Goal: Communication & Community: Answer question/provide support

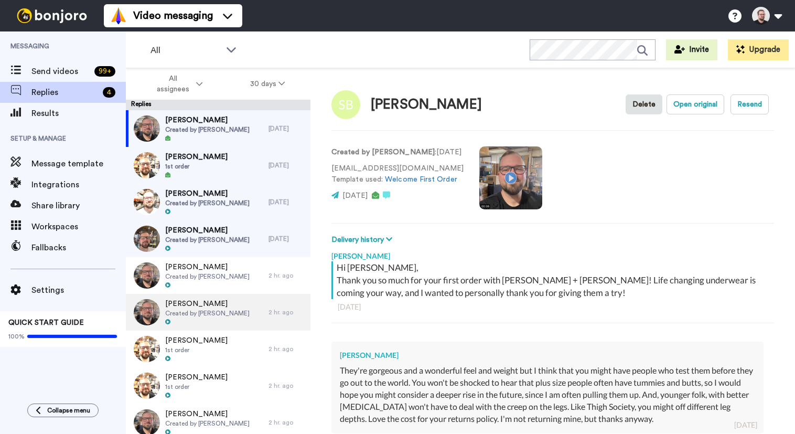
scroll to position [10, 0]
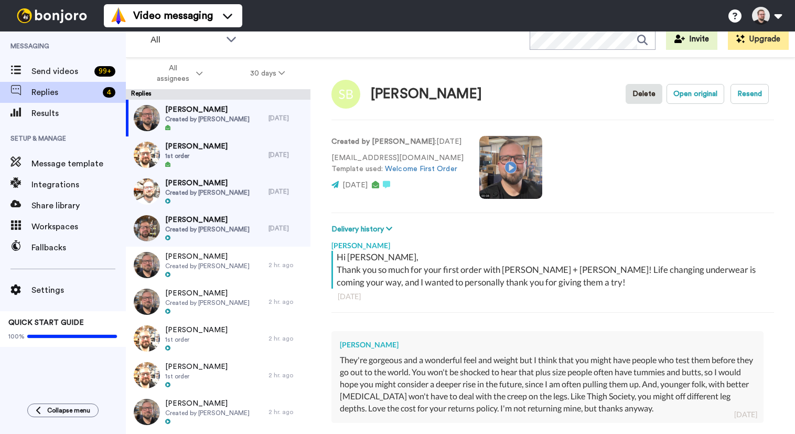
type textarea "x"
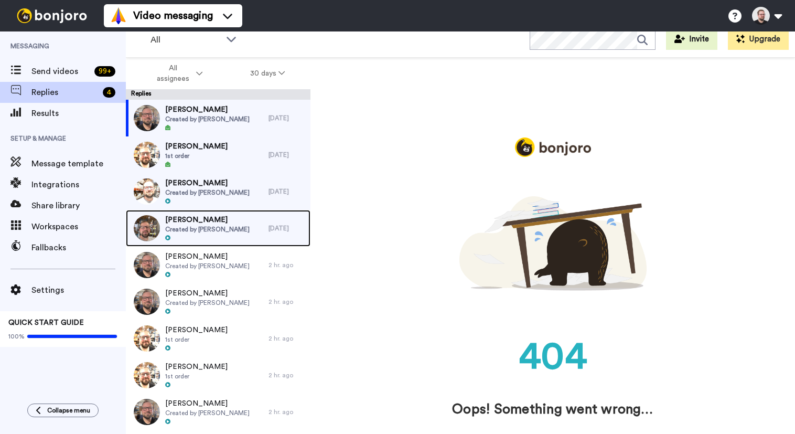
click at [197, 233] on div "[PERSON_NAME] Created by [PERSON_NAME]" at bounding box center [207, 227] width 84 height 27
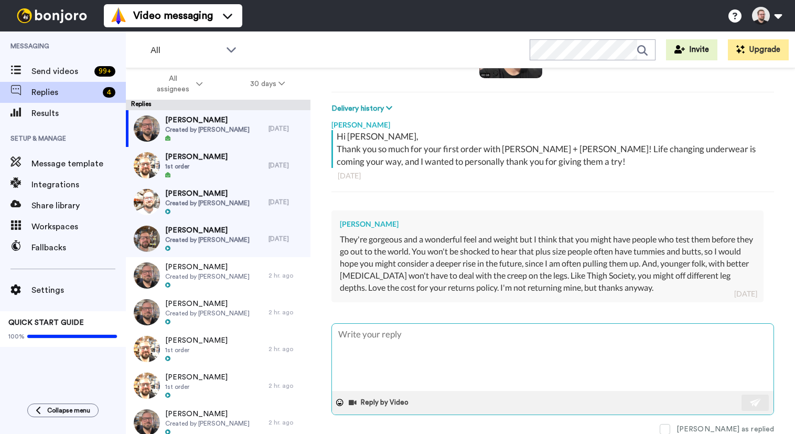
scroll to position [132, 0]
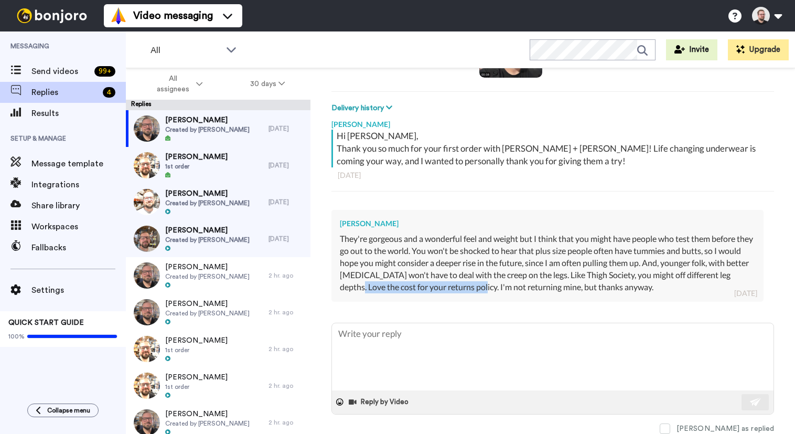
drag, startPoint x: 373, startPoint y: 287, endPoint x: 498, endPoint y: 289, distance: 124.8
click at [498, 289] on div "They're gorgeous and a wonderful feel and weight but I think that you might hav…" at bounding box center [547, 263] width 415 height 60
click at [507, 288] on div "They're gorgeous and a wonderful feel and weight but I think that you might hav…" at bounding box center [547, 263] width 415 height 60
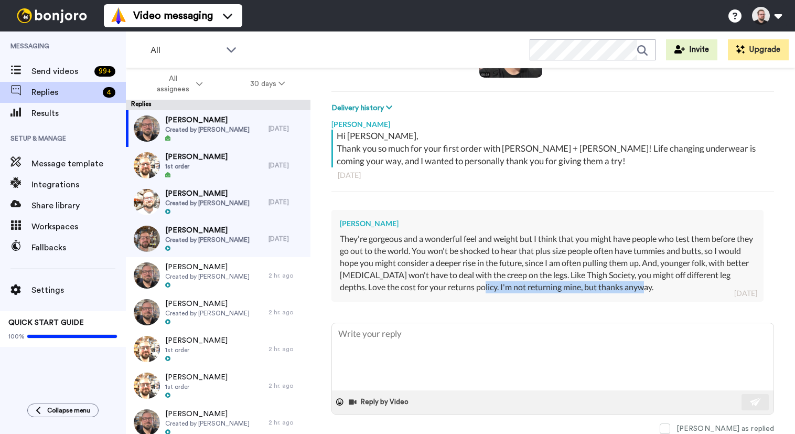
drag, startPoint x: 496, startPoint y: 288, endPoint x: 607, endPoint y: 296, distance: 111.4
click at [607, 296] on div "Shawn Barbe LeBlanc They're gorgeous and a wonderful feel and weight but I thin…" at bounding box center [547, 255] width 432 height 91
click at [606, 281] on div "They're gorgeous and a wonderful feel and weight but I think that you might hav…" at bounding box center [547, 263] width 415 height 60
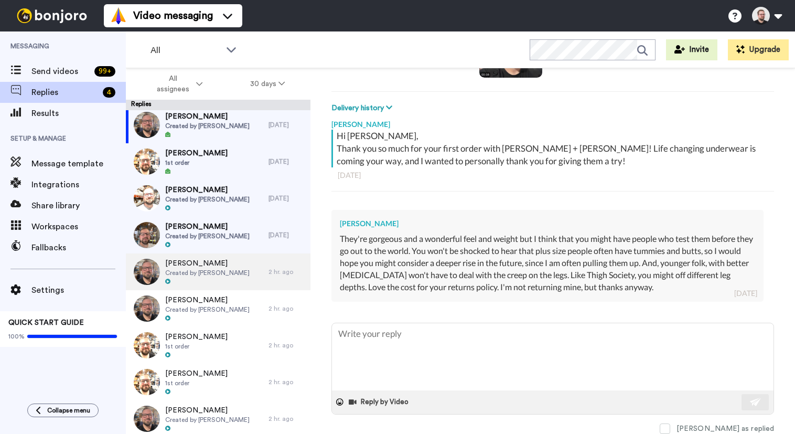
scroll to position [0, 0]
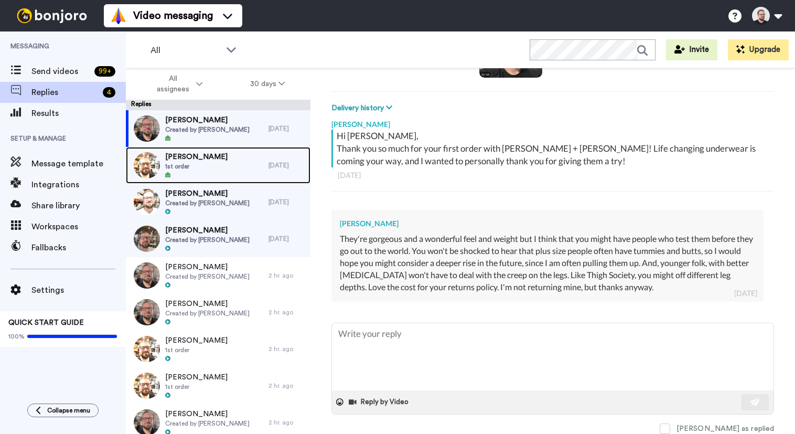
click at [207, 158] on span "[PERSON_NAME]" at bounding box center [196, 157] width 62 height 10
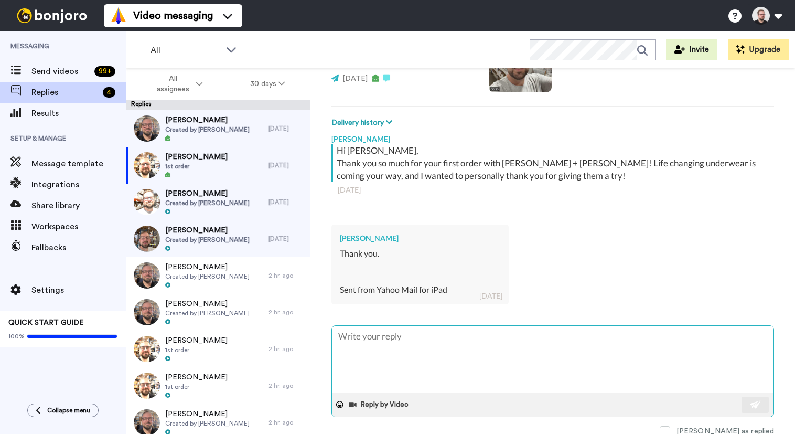
scroll to position [120, 0]
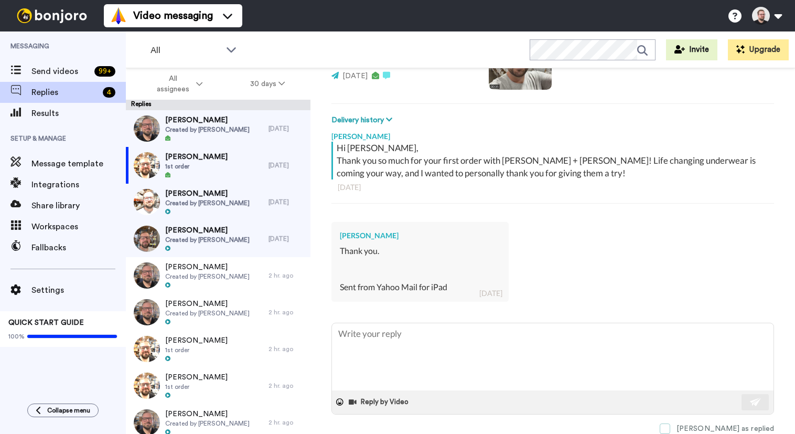
click at [670, 429] on span at bounding box center [665, 428] width 10 height 10
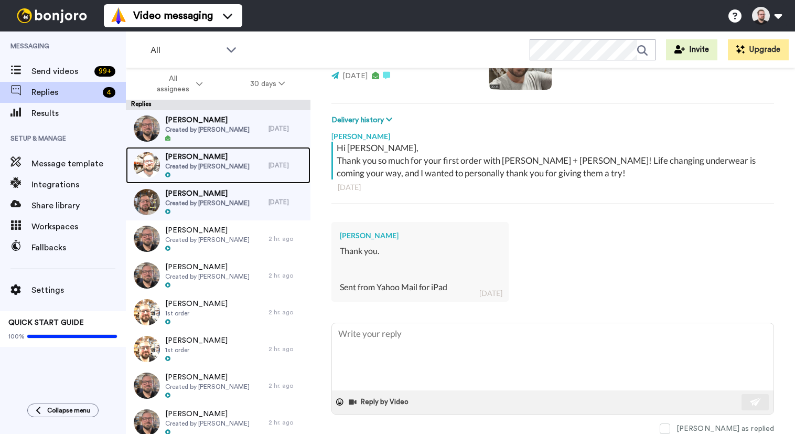
click at [197, 170] on div "Fab Rossini Created by Tyler McCombs" at bounding box center [207, 165] width 84 height 27
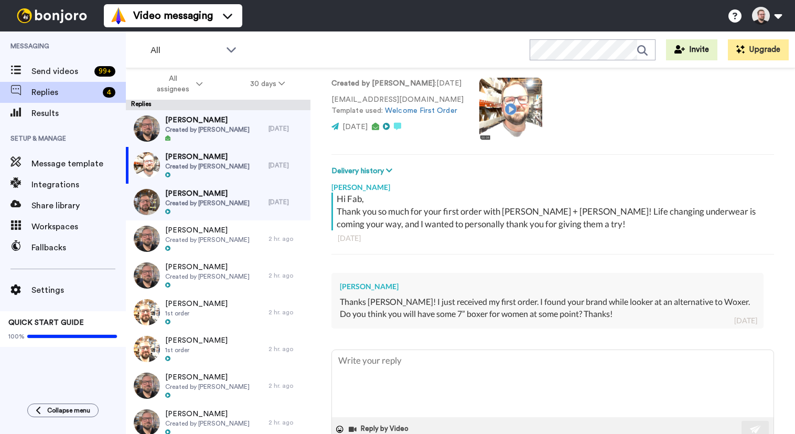
scroll to position [74, 0]
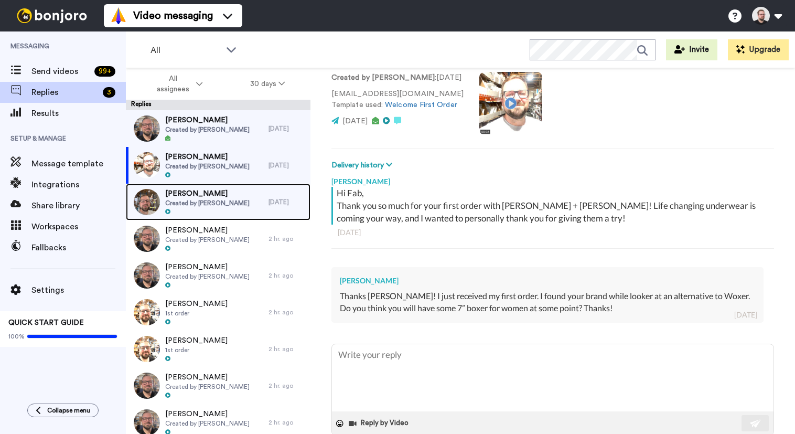
click at [217, 205] on span "Created by [PERSON_NAME]" at bounding box center [207, 203] width 84 height 8
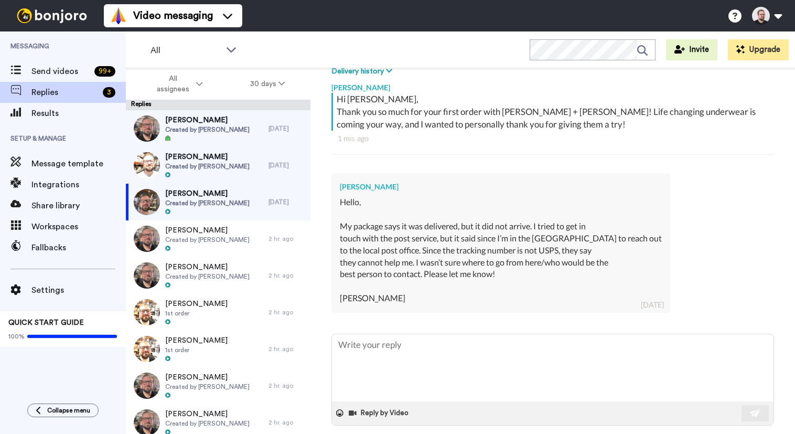
scroll to position [179, 0]
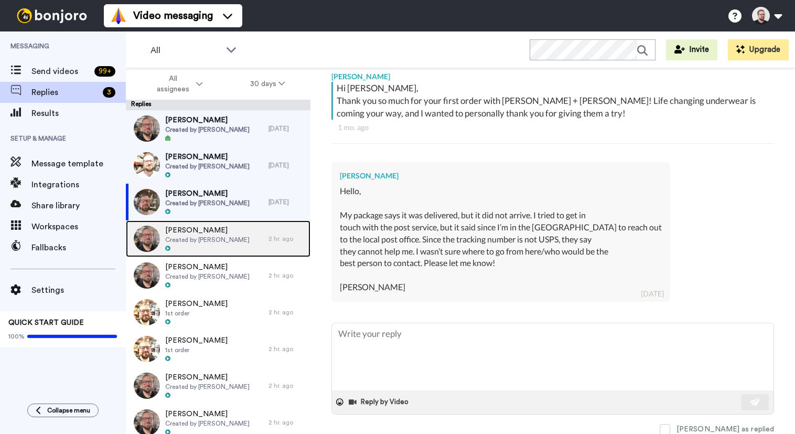
click at [202, 233] on span "[PERSON_NAME]" at bounding box center [207, 230] width 84 height 10
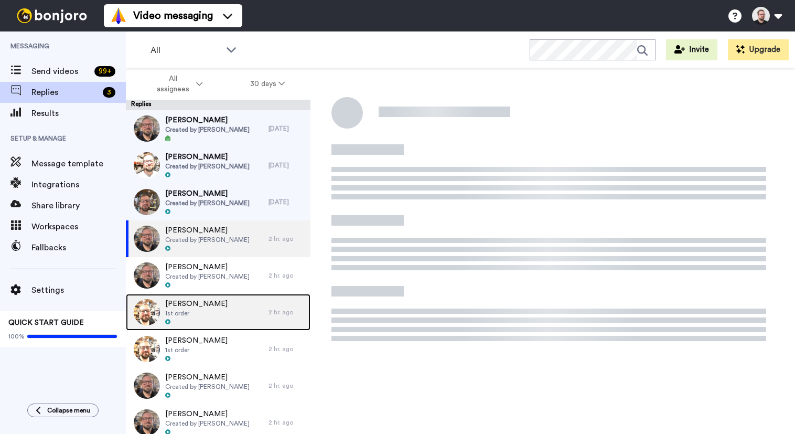
click at [199, 304] on span "[PERSON_NAME]" at bounding box center [196, 303] width 62 height 10
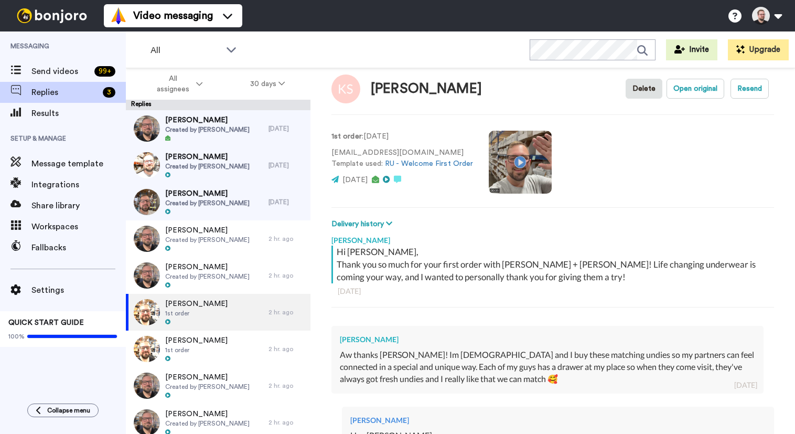
scroll to position [15, 0]
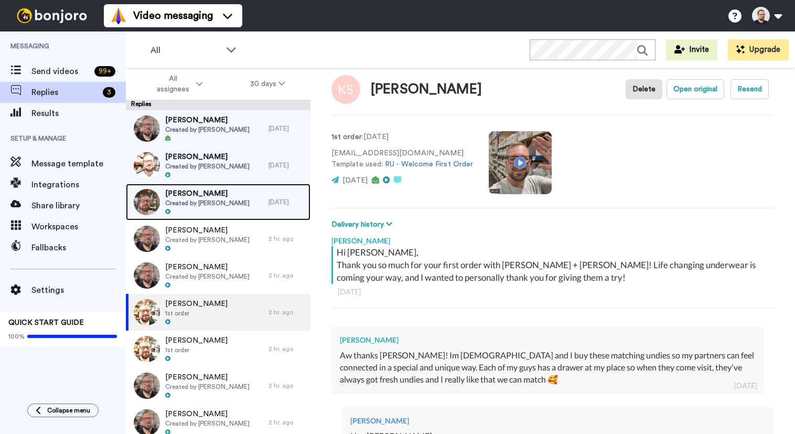
click at [215, 197] on span "[PERSON_NAME]" at bounding box center [207, 193] width 84 height 10
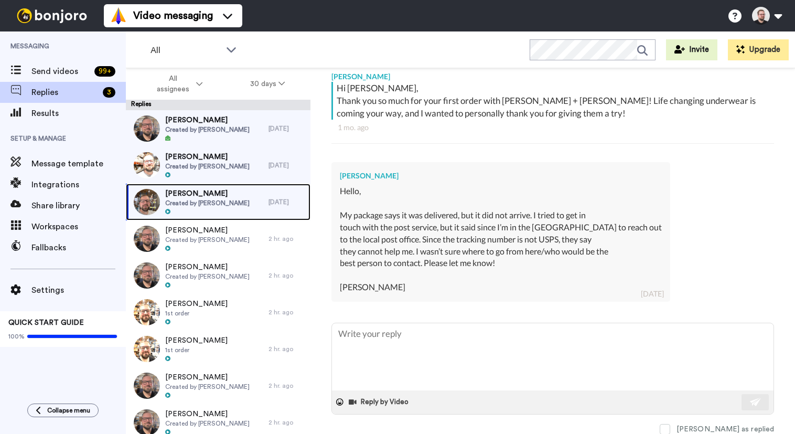
scroll to position [178, 0]
type textarea "x"
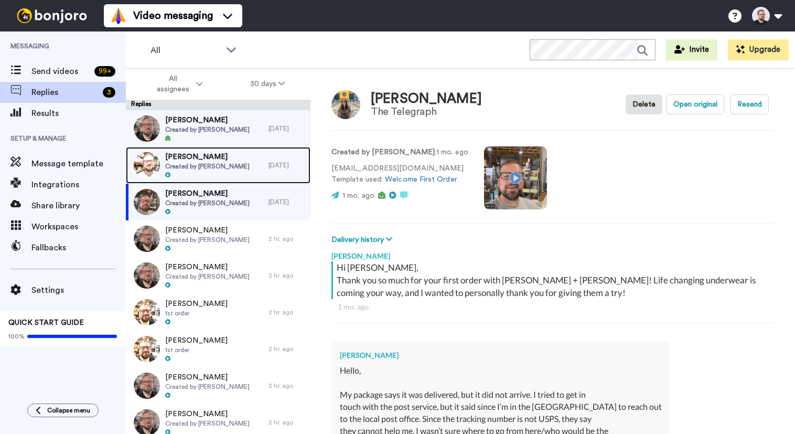
click at [238, 167] on span "Created by [PERSON_NAME]" at bounding box center [207, 166] width 84 height 8
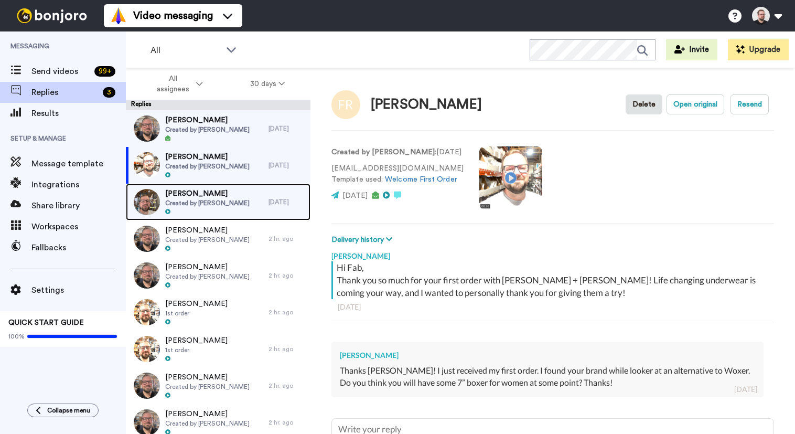
click at [220, 204] on span "Created by [PERSON_NAME]" at bounding box center [207, 203] width 84 height 8
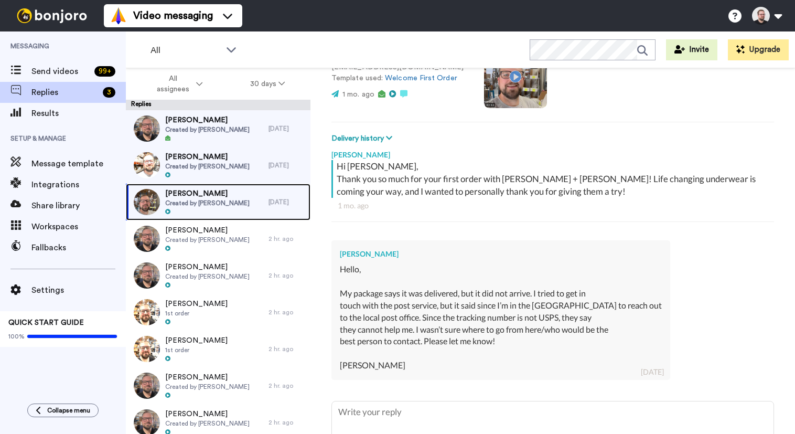
scroll to position [179, 0]
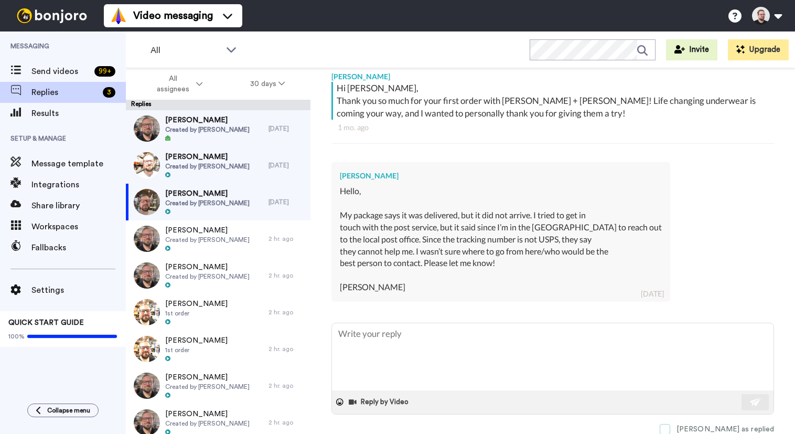
click at [670, 426] on span at bounding box center [665, 429] width 10 height 10
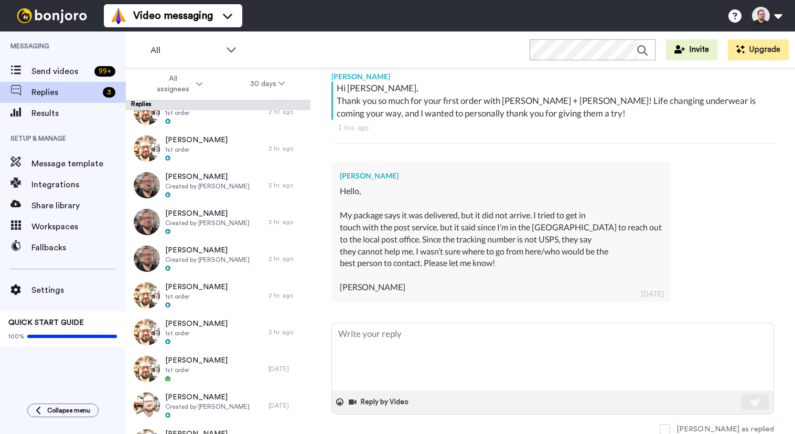
scroll to position [0, 0]
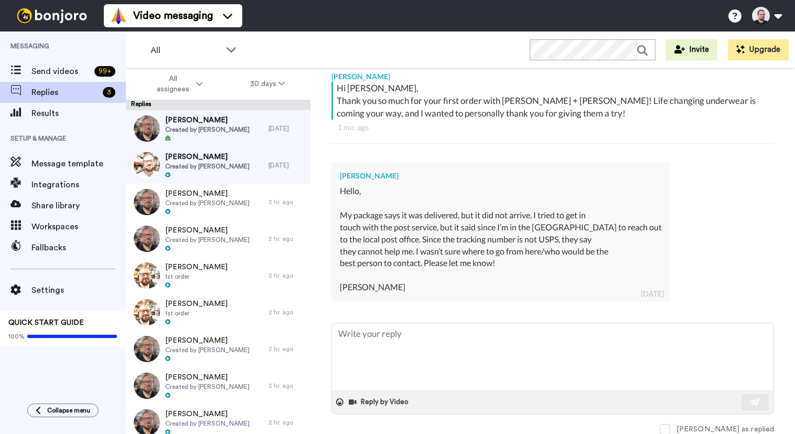
click at [382, 238] on div "Hello, My package says it was delivered, but it did not arrive. I tried to get …" at bounding box center [501, 239] width 322 height 108
type textarea "x"
